Goal: Find contact information: Find contact information

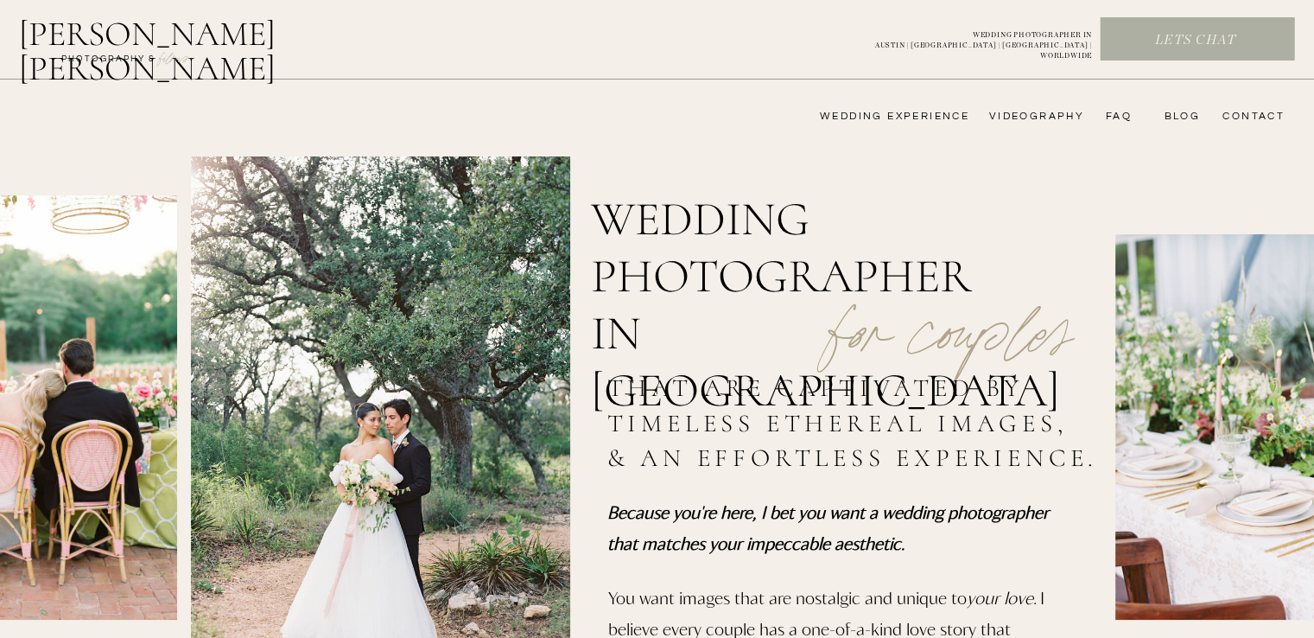
click at [1021, 118] on nav "videography" at bounding box center [1034, 117] width 100 height 14
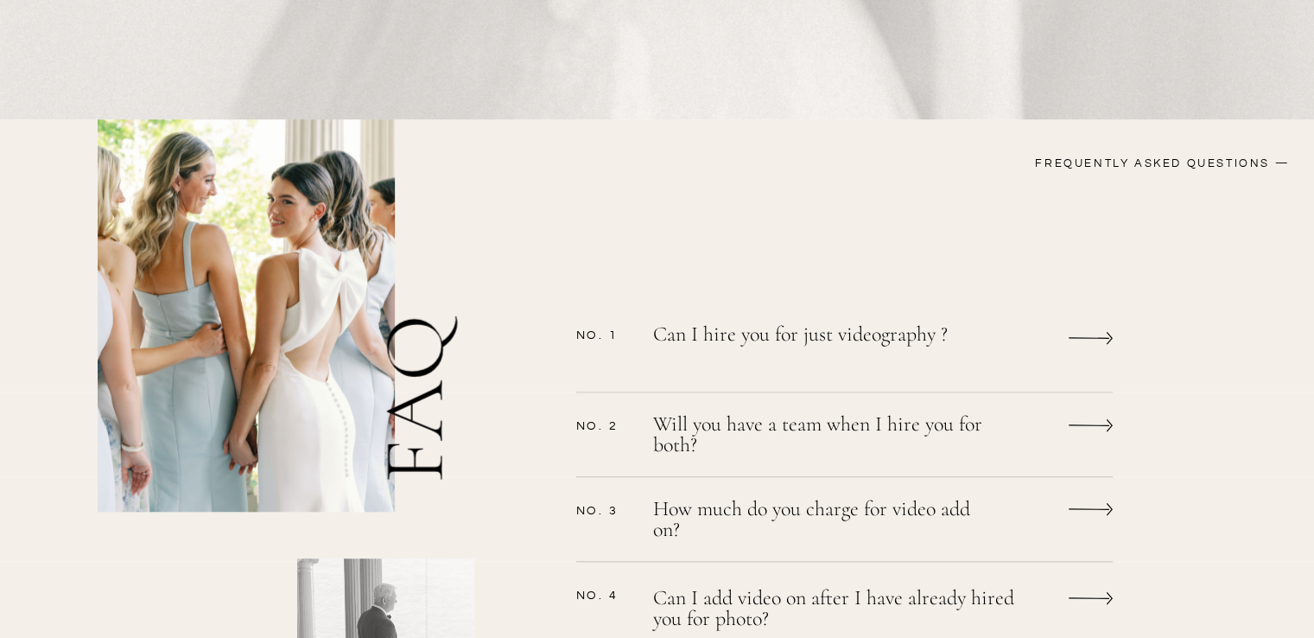
scroll to position [1296, 0]
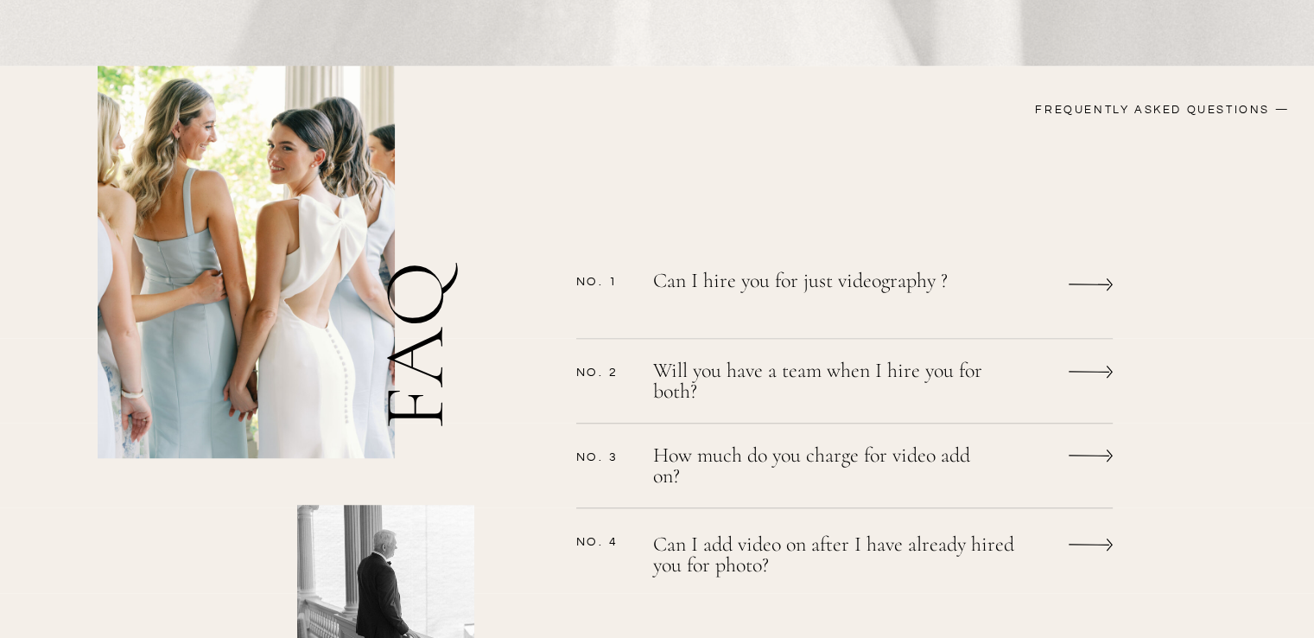
click at [1081, 283] on icon at bounding box center [1089, 284] width 41 height 2
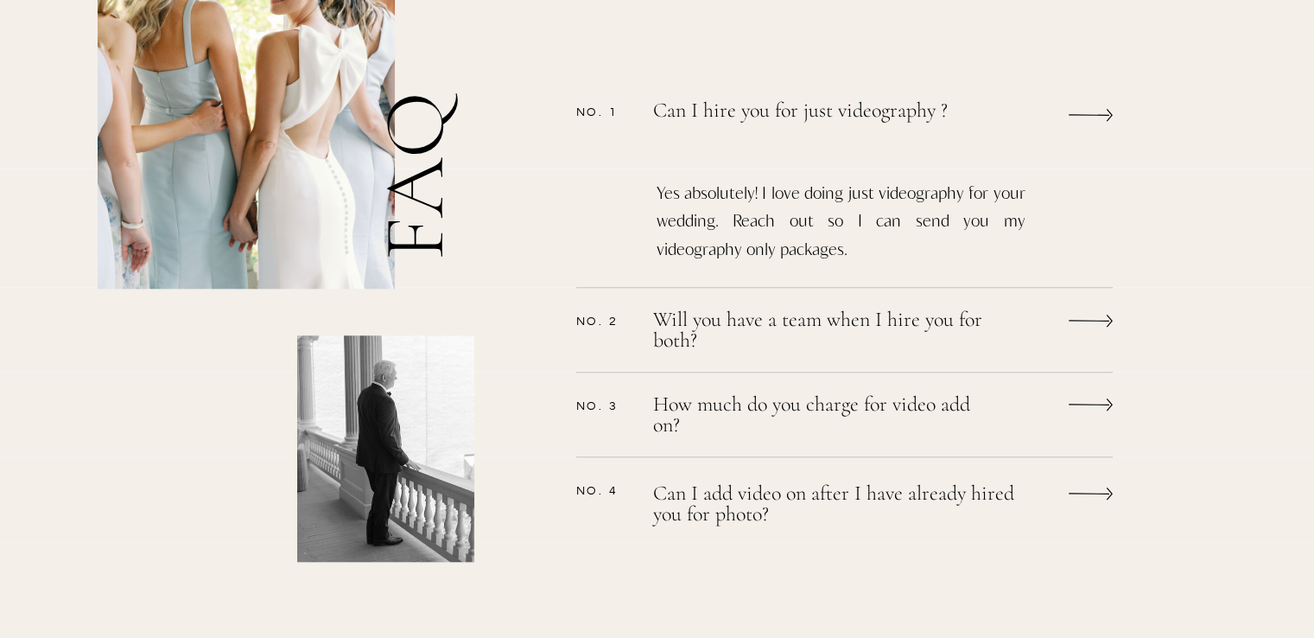
scroll to position [1555, 0]
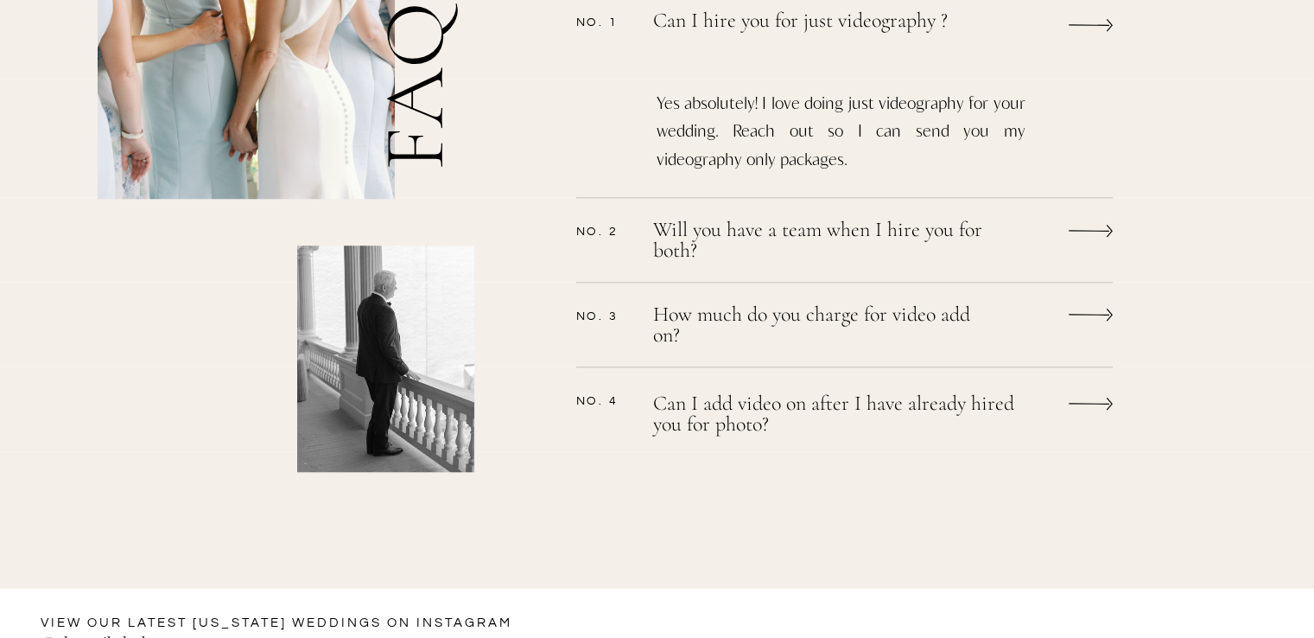
click at [937, 238] on p "Will you have a team when I hire you for both?" at bounding box center [821, 242] width 337 height 46
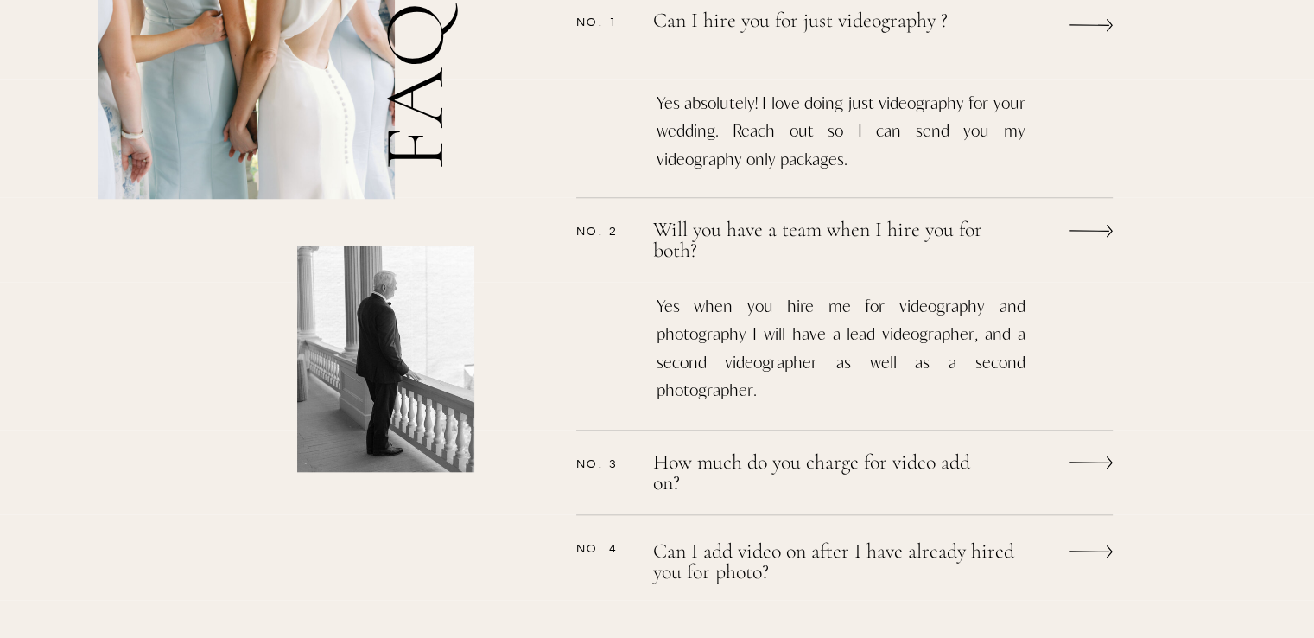
click at [937, 238] on p "Will you have a team when I hire you for both?" at bounding box center [821, 239] width 337 height 41
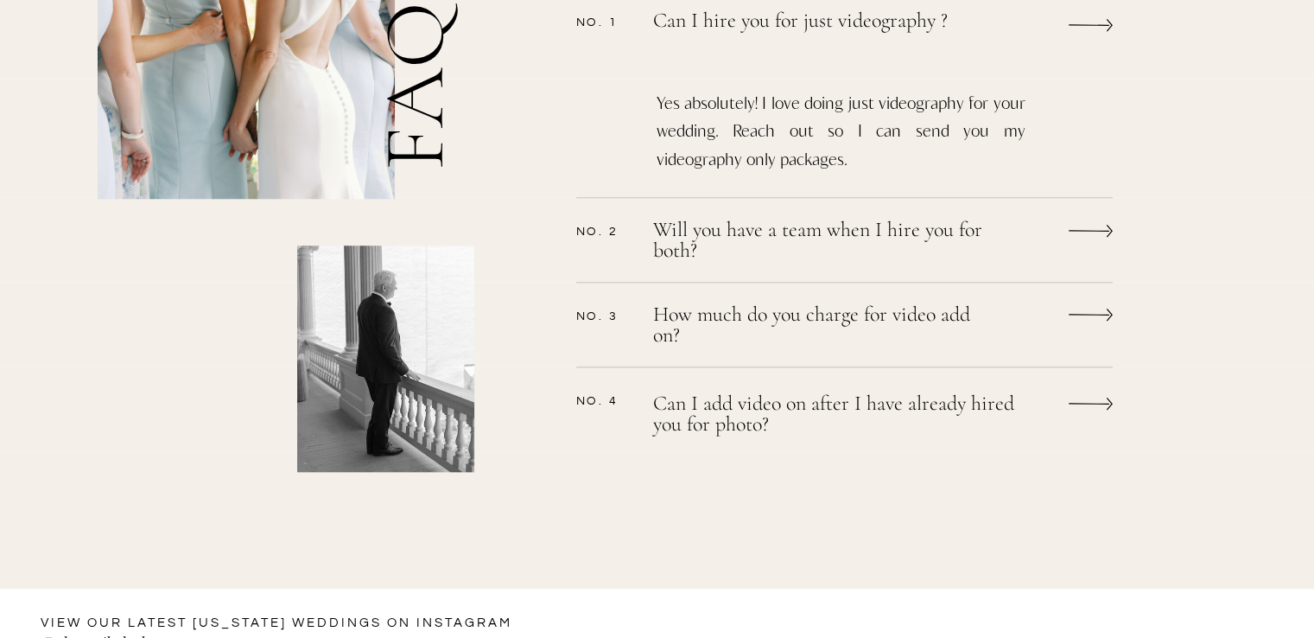
click at [916, 315] on p "How much do you charge for video add on?" at bounding box center [821, 327] width 337 height 46
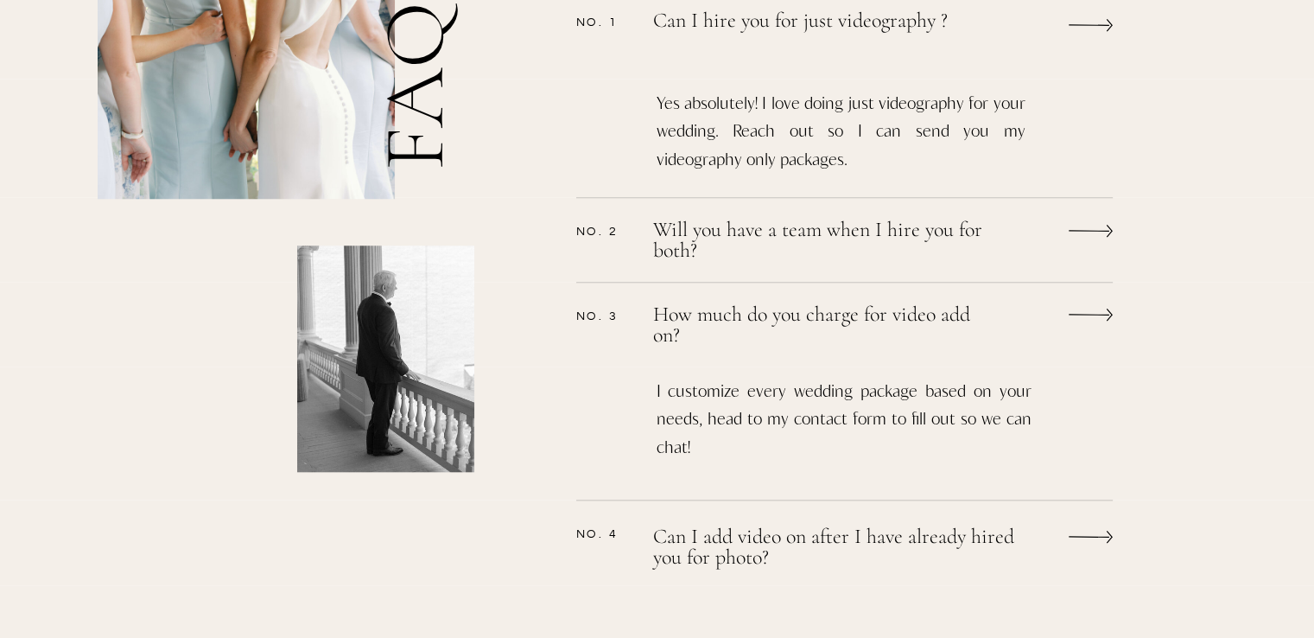
click at [916, 315] on p "How much do you charge for video add on?" at bounding box center [821, 324] width 337 height 41
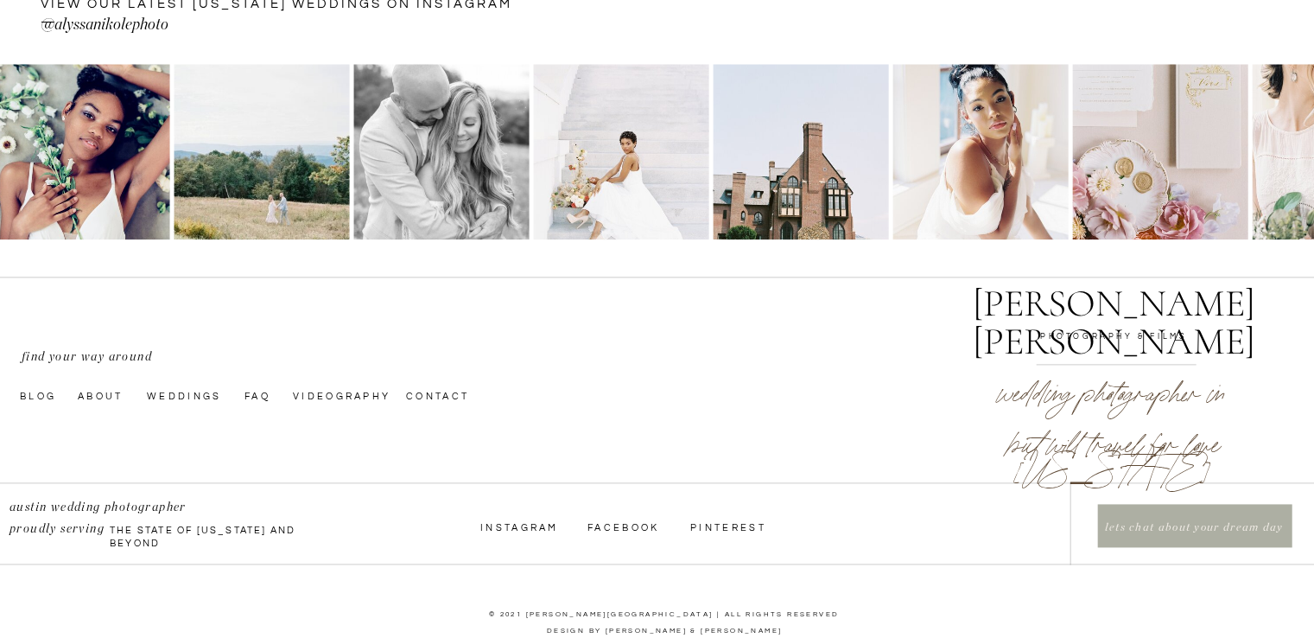
scroll to position [2196, 0]
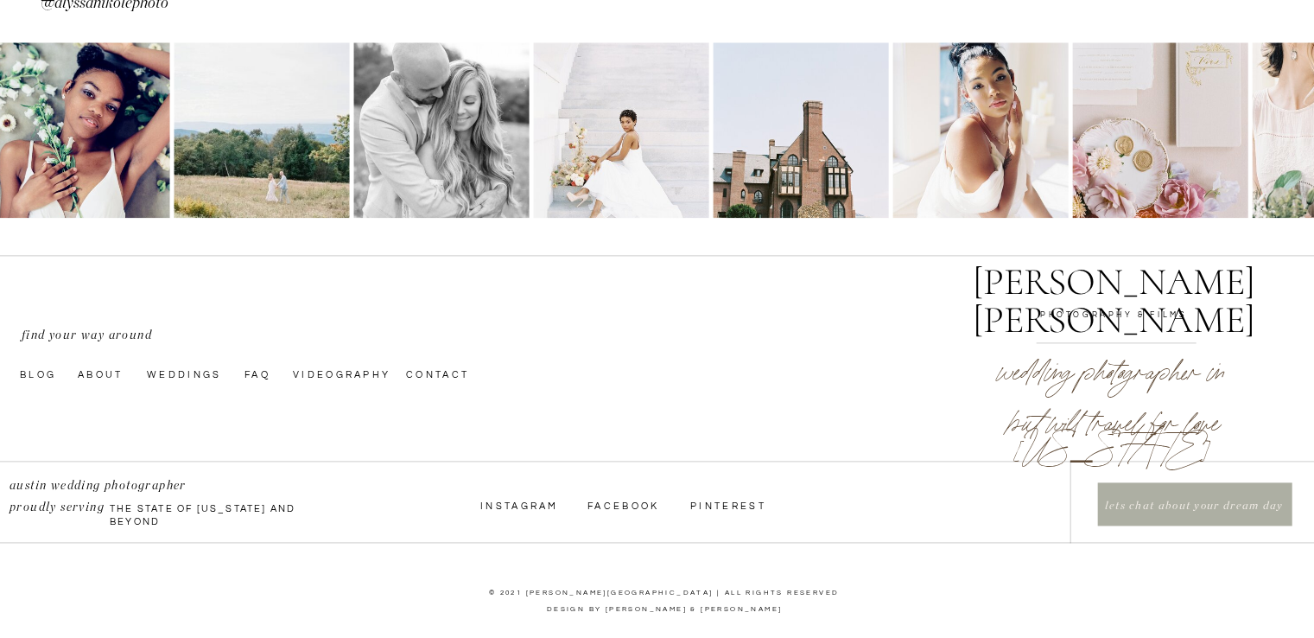
click at [1151, 499] on p "lets chat about your dream day" at bounding box center [1194, 507] width 190 height 19
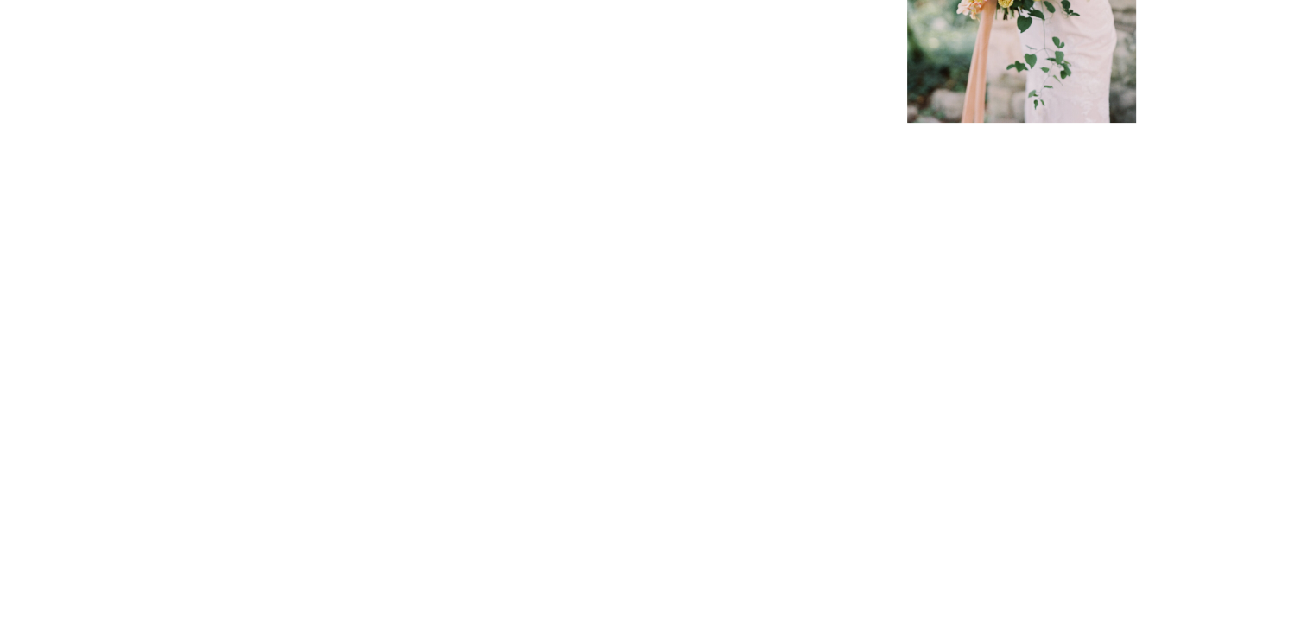
scroll to position [605, 0]
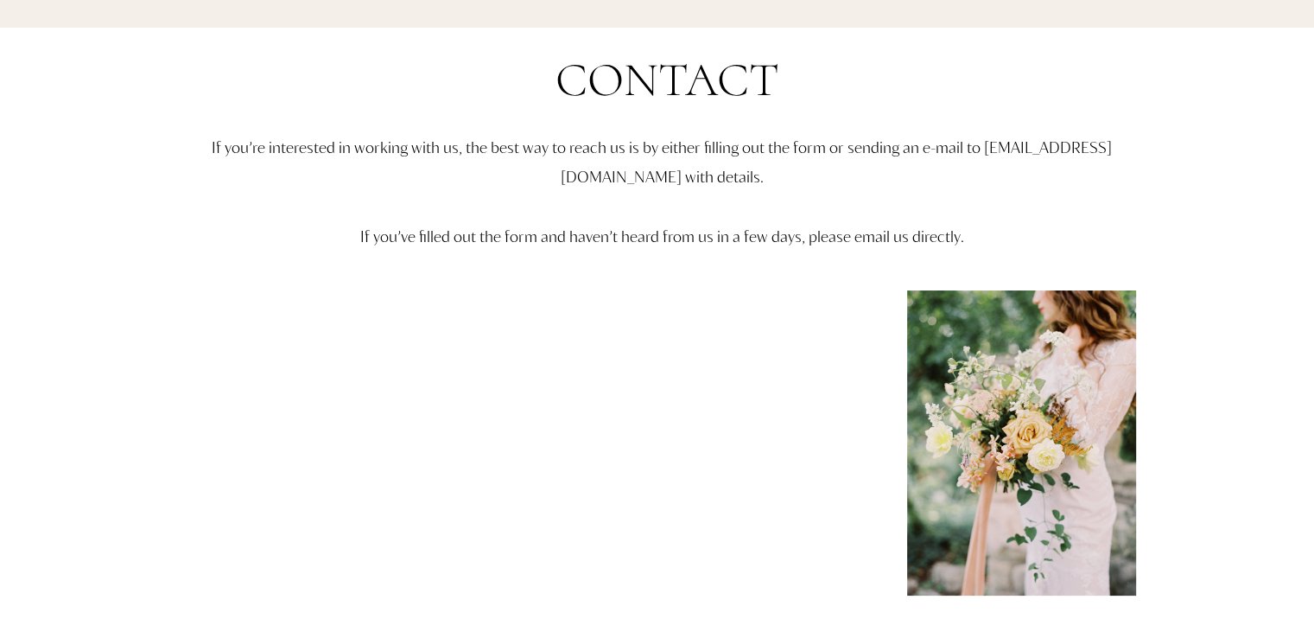
scroll to position [0, 0]
